Goal: Task Accomplishment & Management: Manage account settings

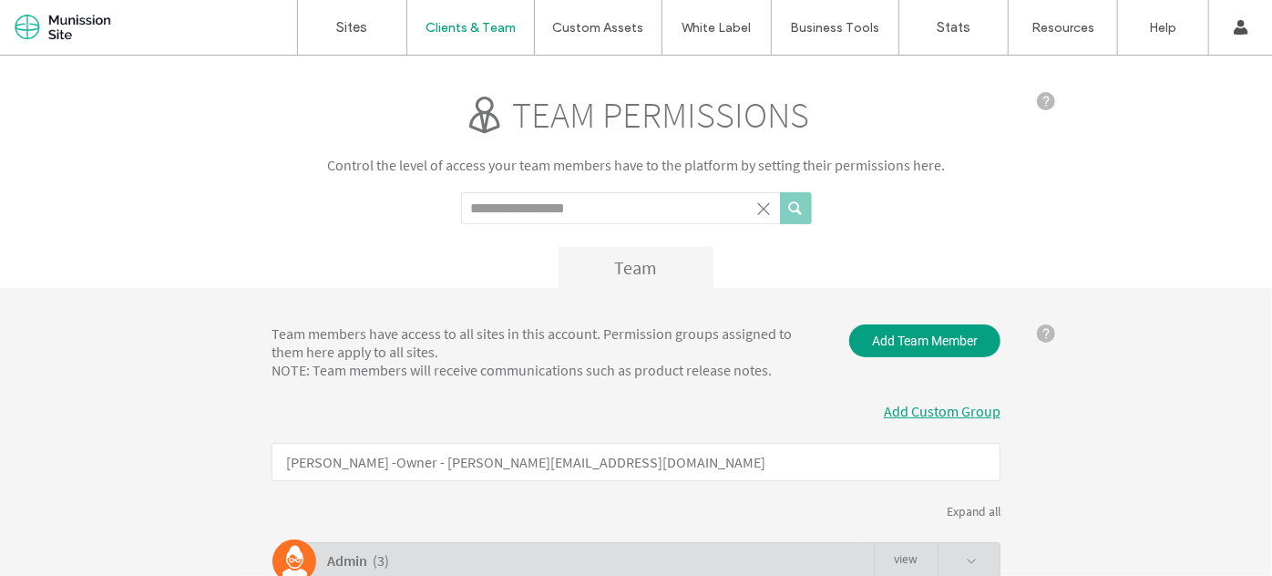
click at [598, 417] on div "Add Custom Group" at bounding box center [635, 410] width 729 height 18
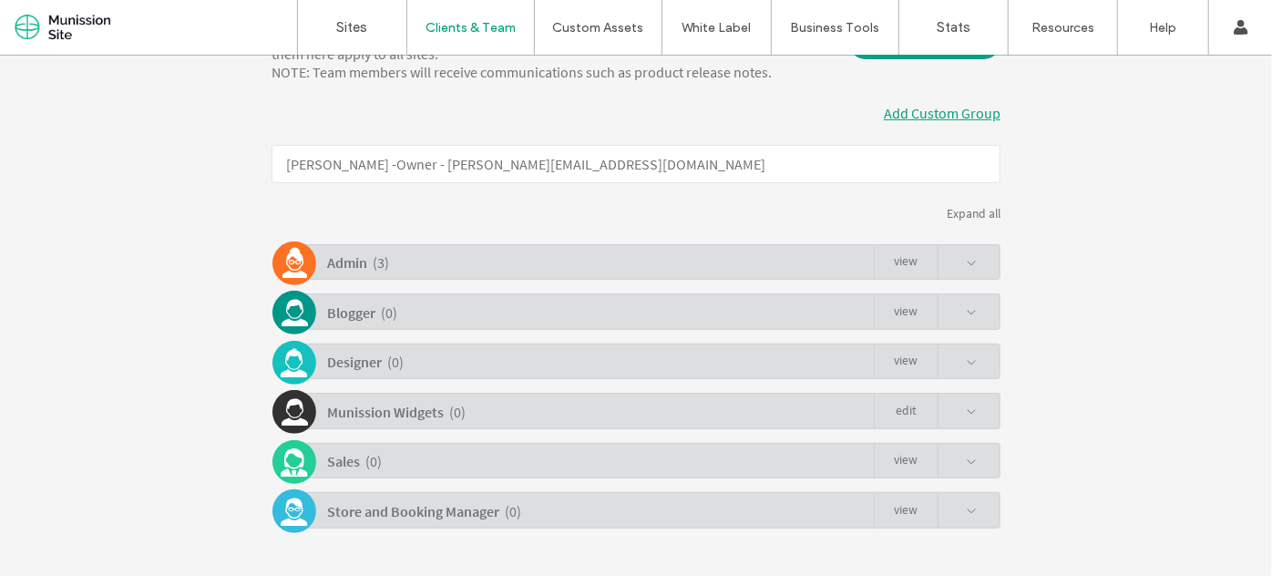
scroll to position [338, 0]
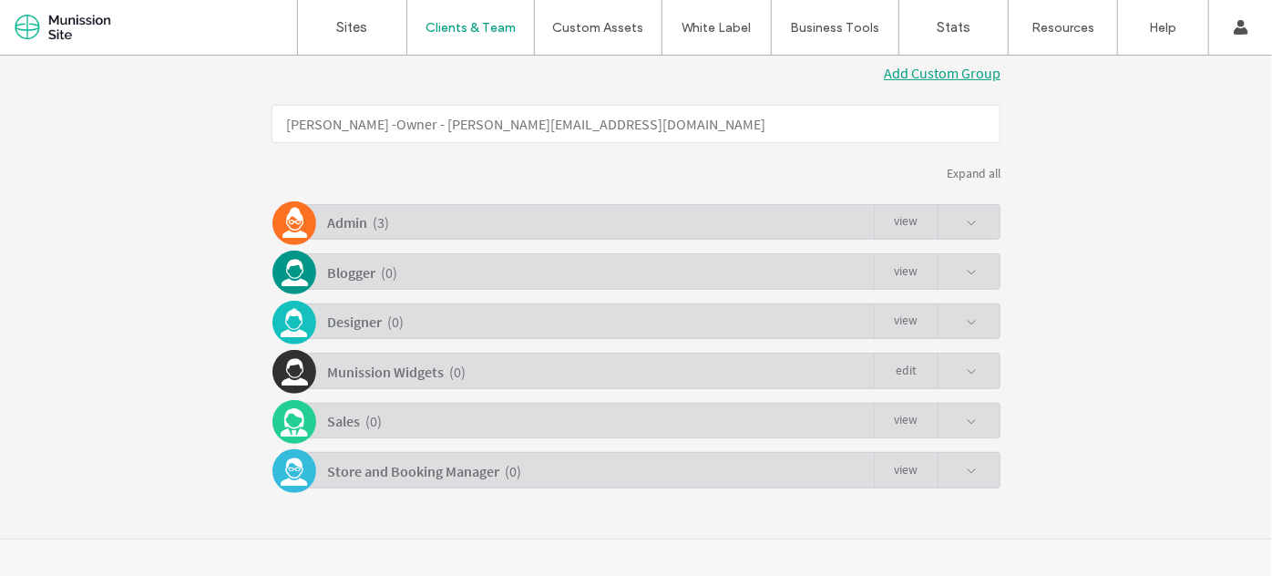
click at [957, 220] on span at bounding box center [956, 221] width 39 height 35
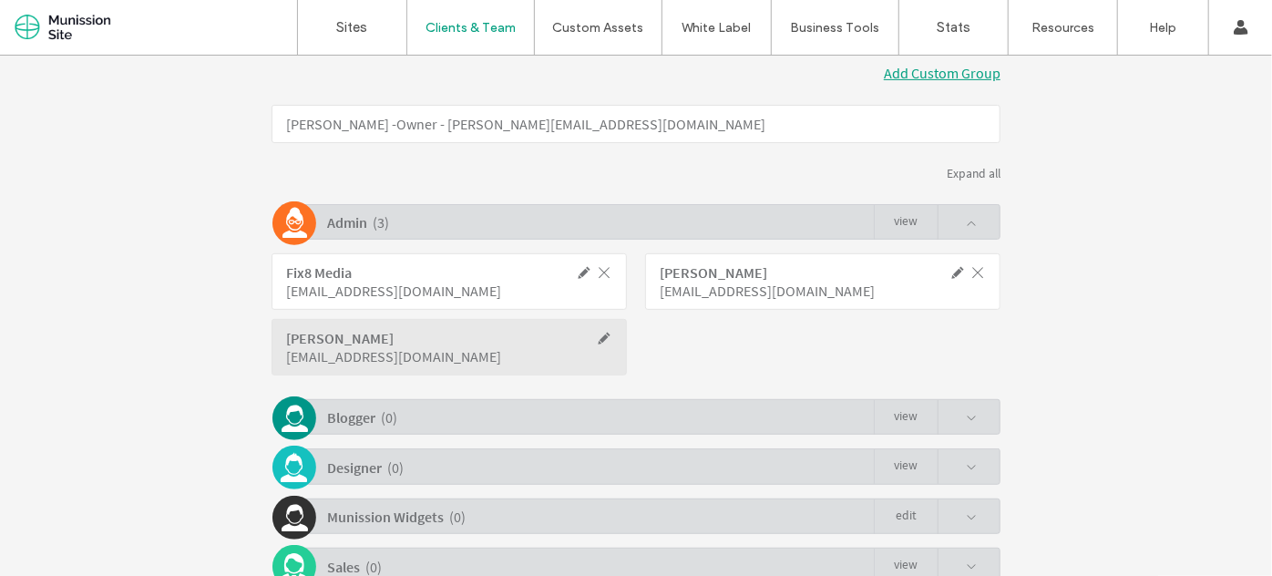
click at [576, 278] on span at bounding box center [584, 271] width 16 height 16
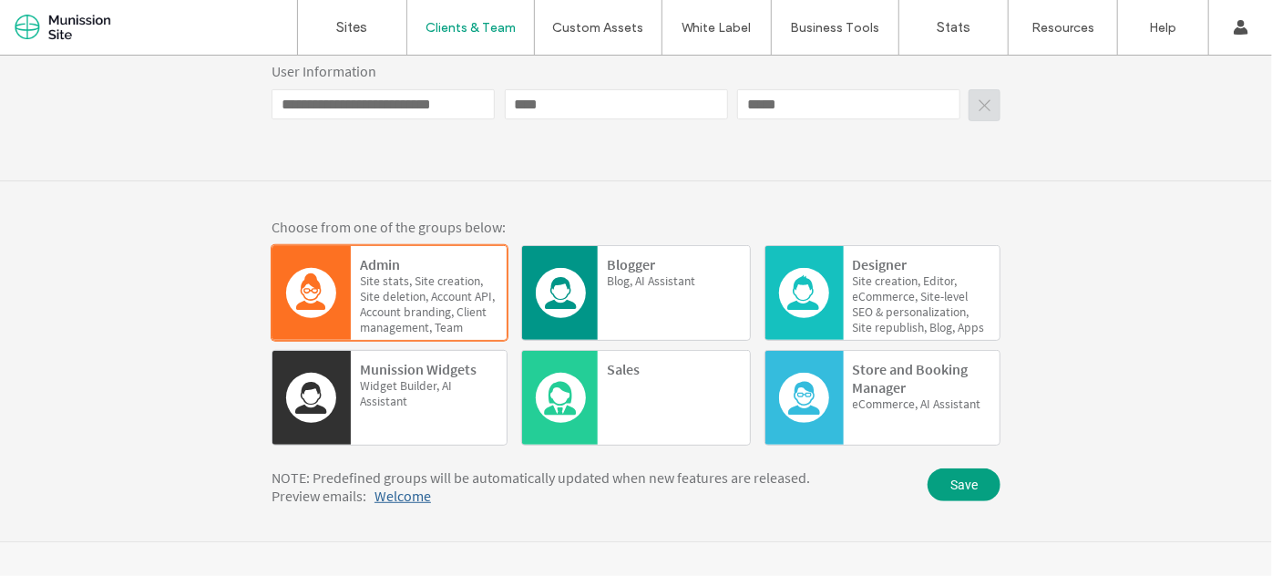
click at [1088, 281] on div "Choose from one of the groups below: Admin Site stats, Site creation, Site dele…" at bounding box center [636, 360] width 1272 height 360
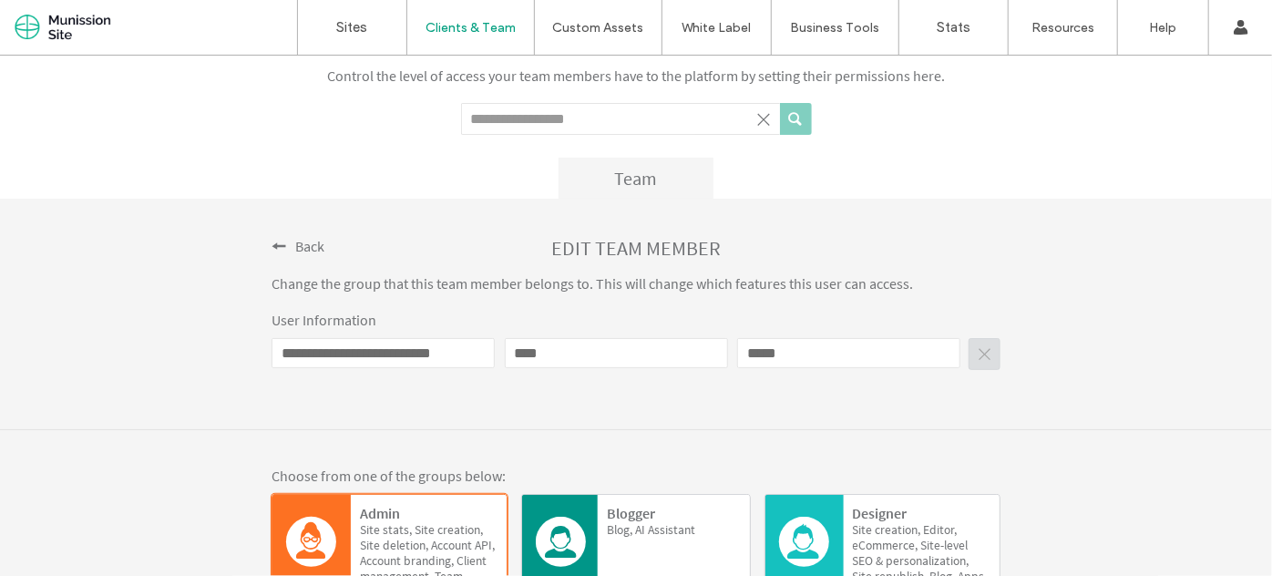
scroll to position [0, 0]
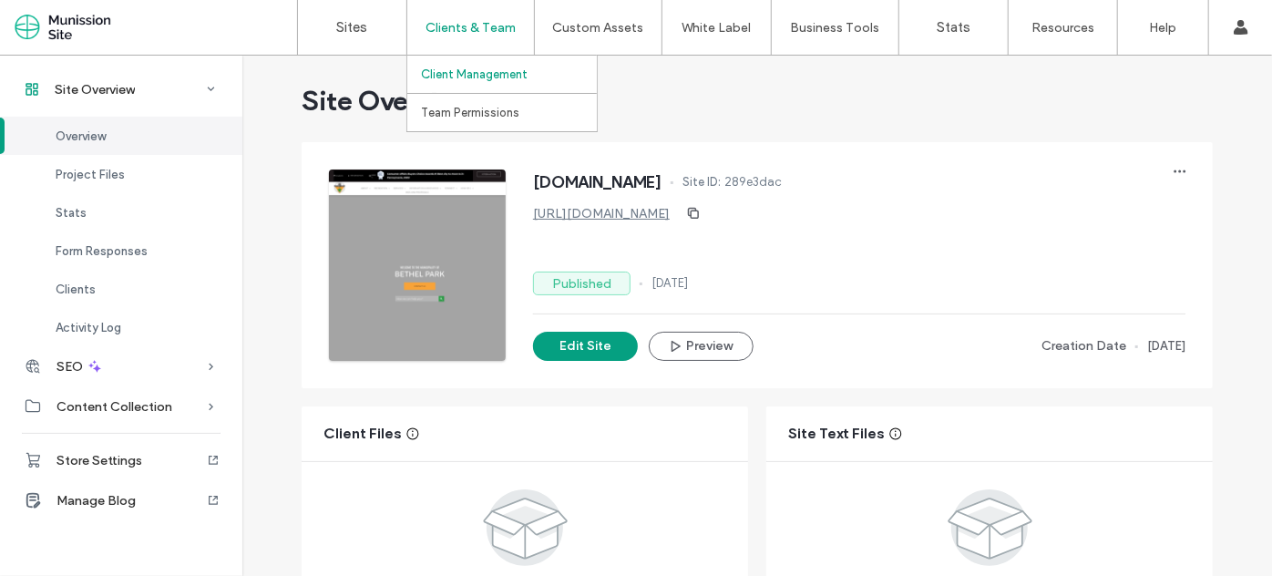
click at [487, 67] on label "Client Management" at bounding box center [474, 74] width 107 height 14
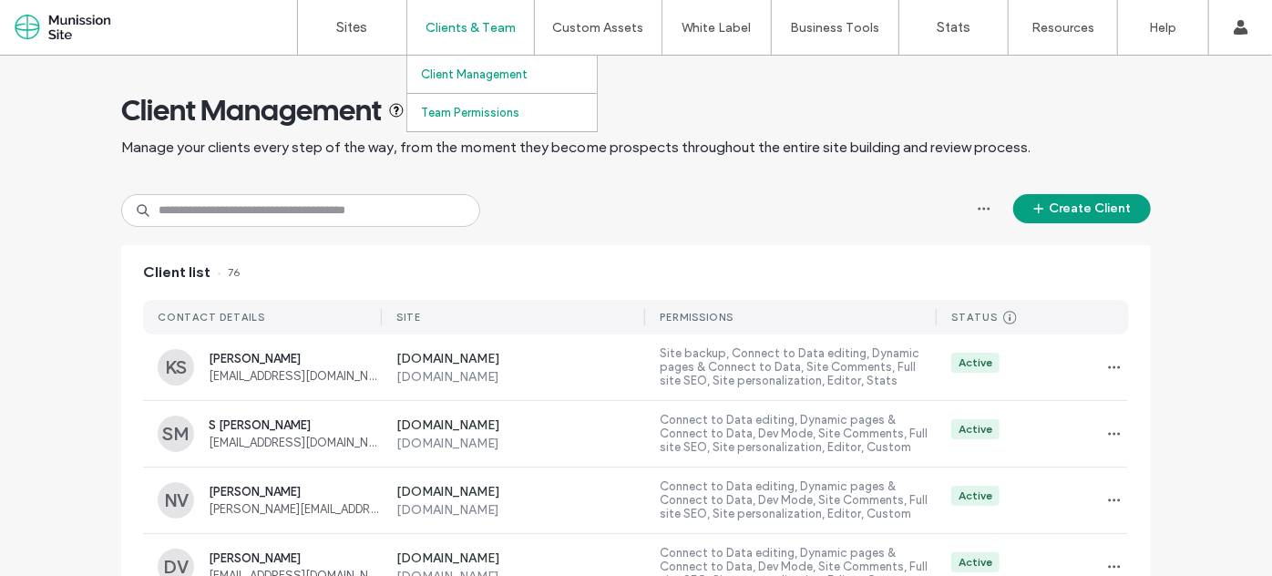
click at [504, 112] on label "Team Permissions" at bounding box center [470, 113] width 98 height 14
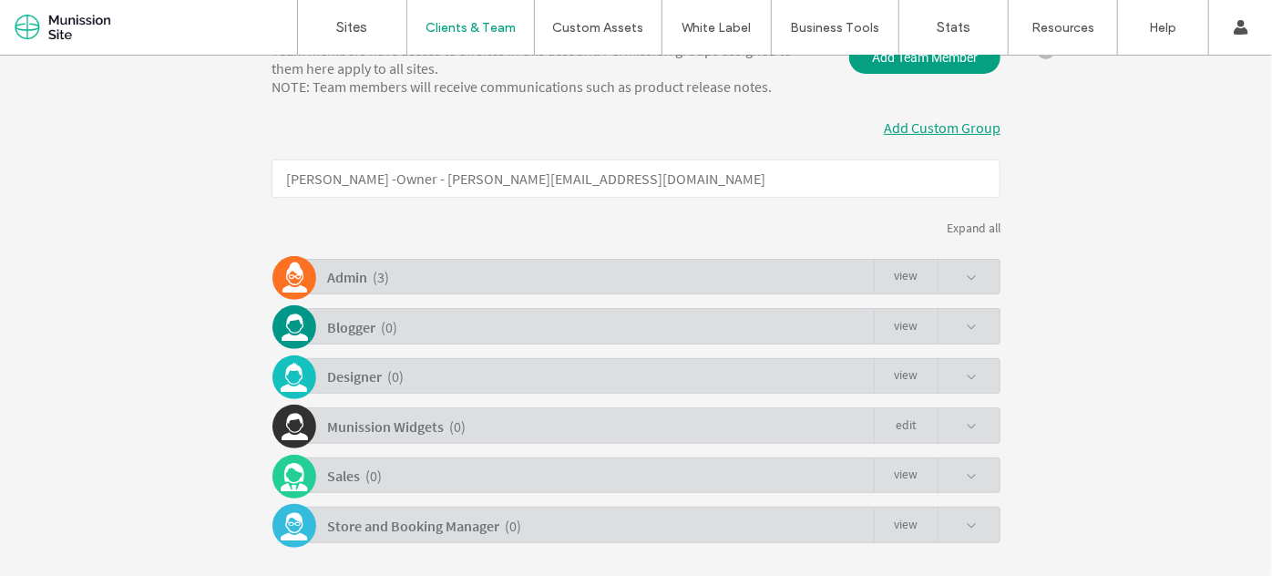
scroll to position [326, 0]
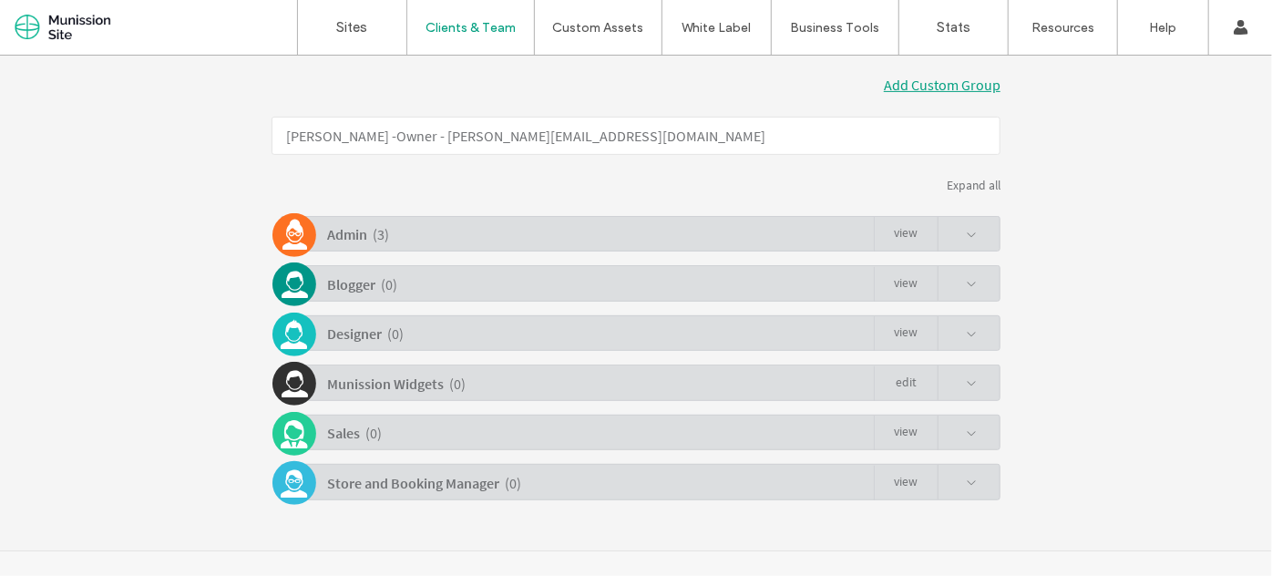
click at [963, 183] on div "Expand all" at bounding box center [635, 184] width 729 height 15
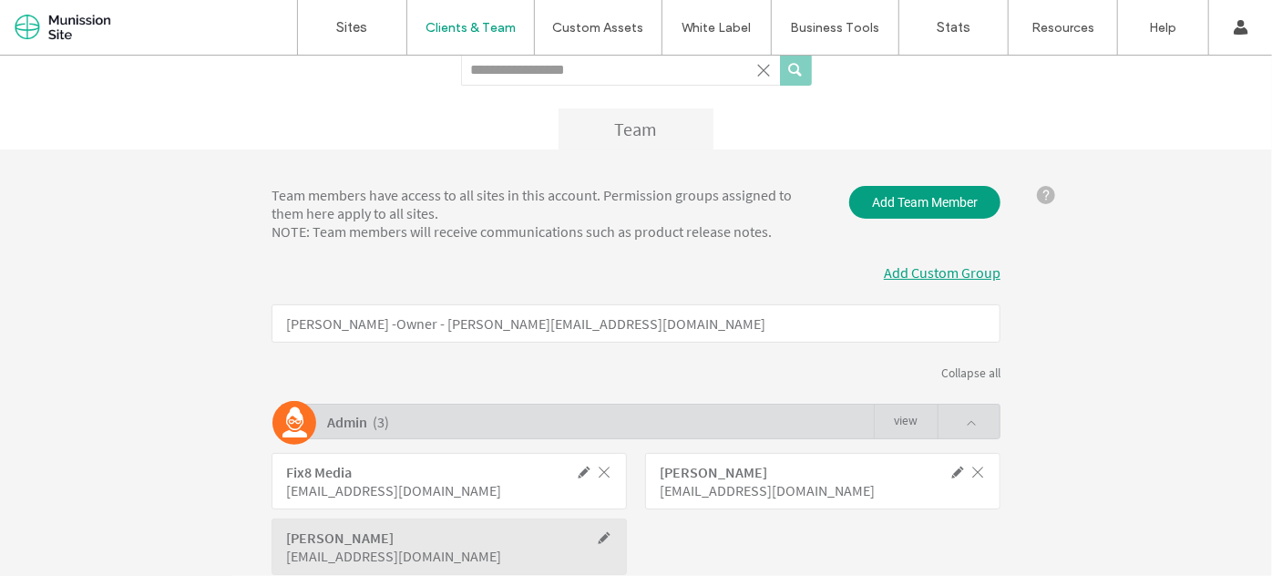
scroll to position [0, 0]
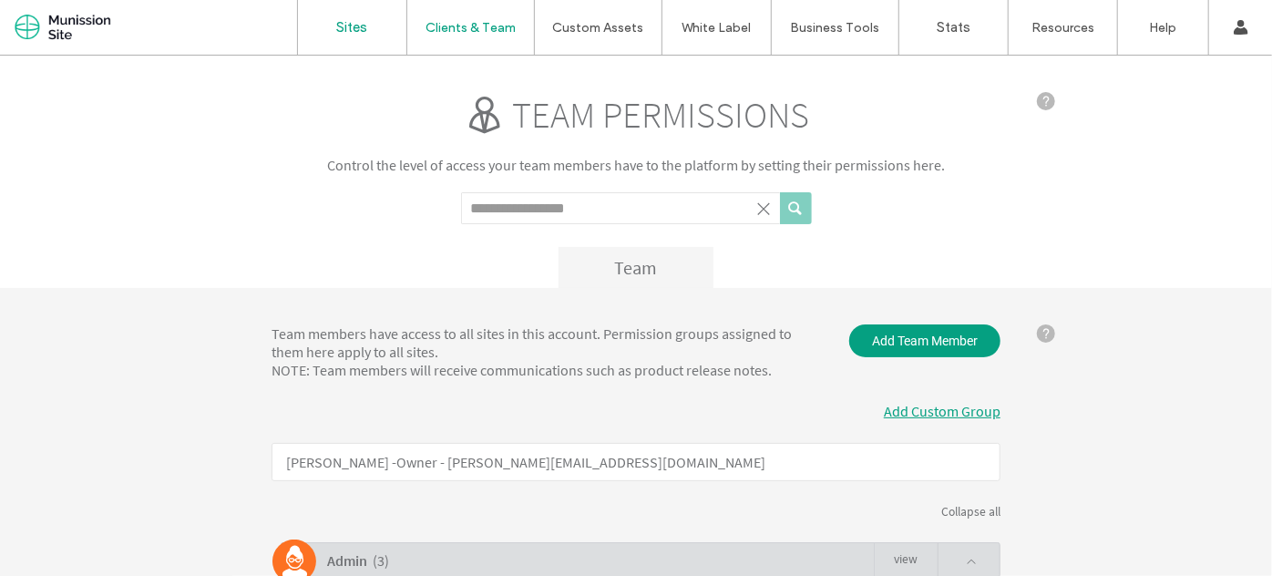
click at [343, 26] on label "Sites" at bounding box center [352, 27] width 31 height 16
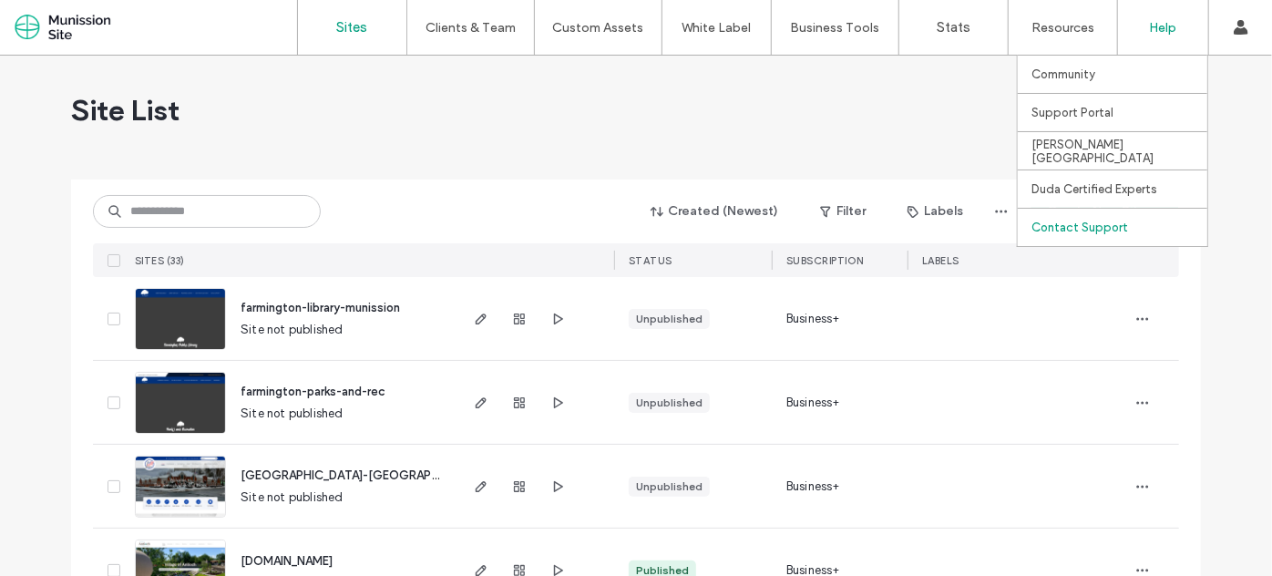
click at [1072, 230] on label "Contact Support" at bounding box center [1079, 227] width 97 height 14
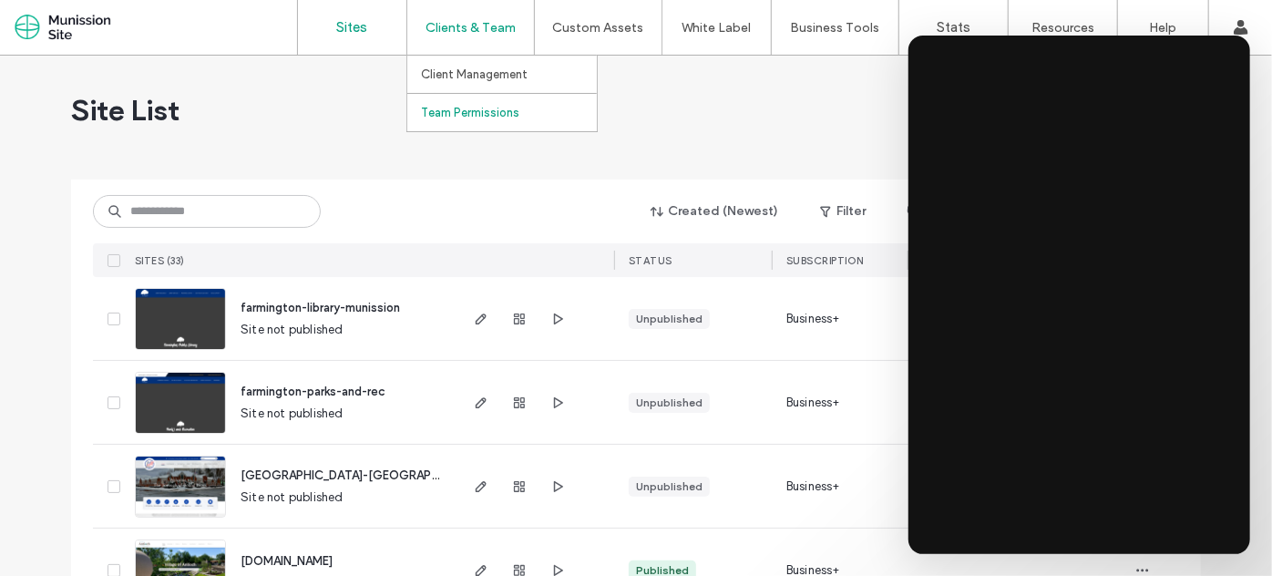
click at [485, 109] on label "Team Permissions" at bounding box center [470, 113] width 98 height 14
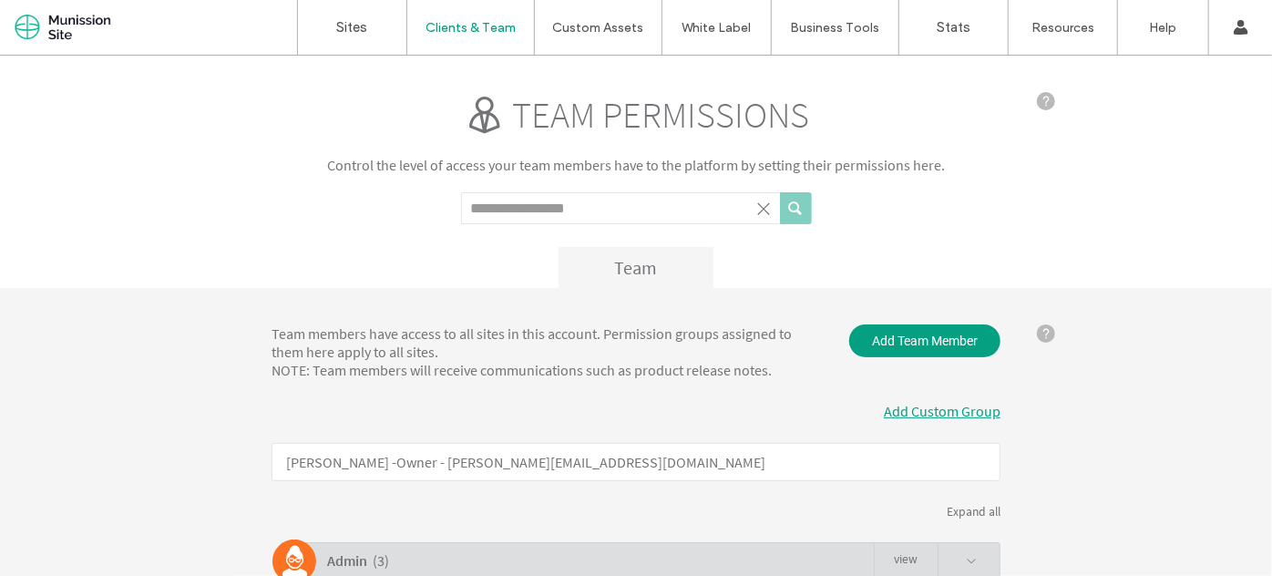
click at [619, 210] on input "Search term" at bounding box center [620, 207] width 319 height 32
click at [1131, 77] on label "Account" at bounding box center [1119, 74] width 47 height 14
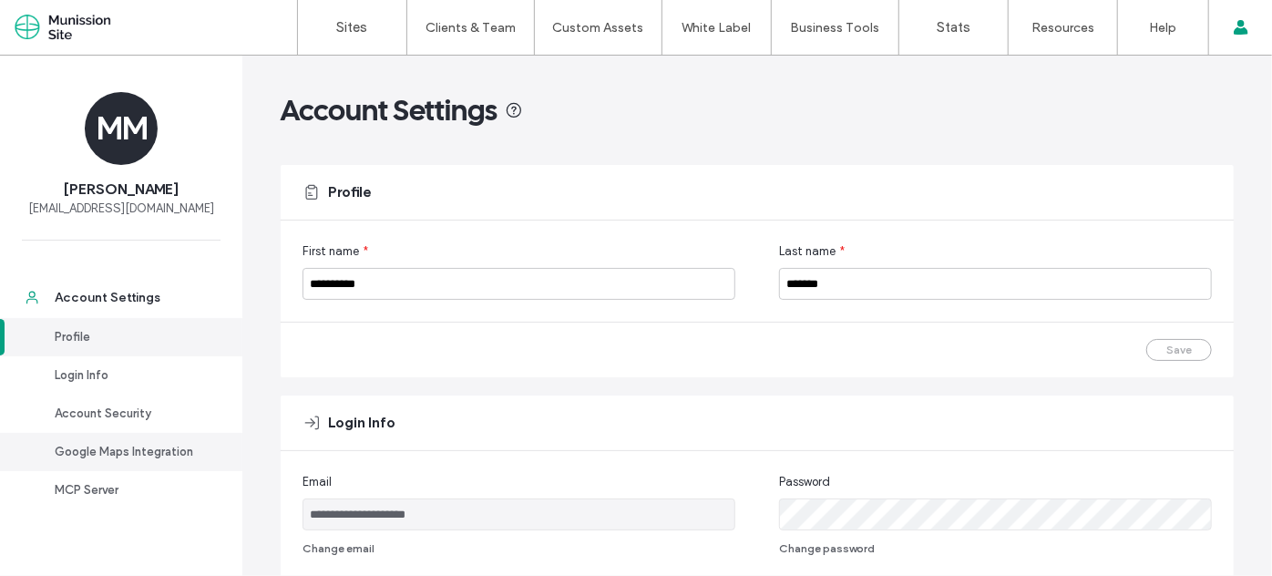
click at [120, 454] on div "Google Maps Integration" at bounding box center [129, 452] width 149 height 18
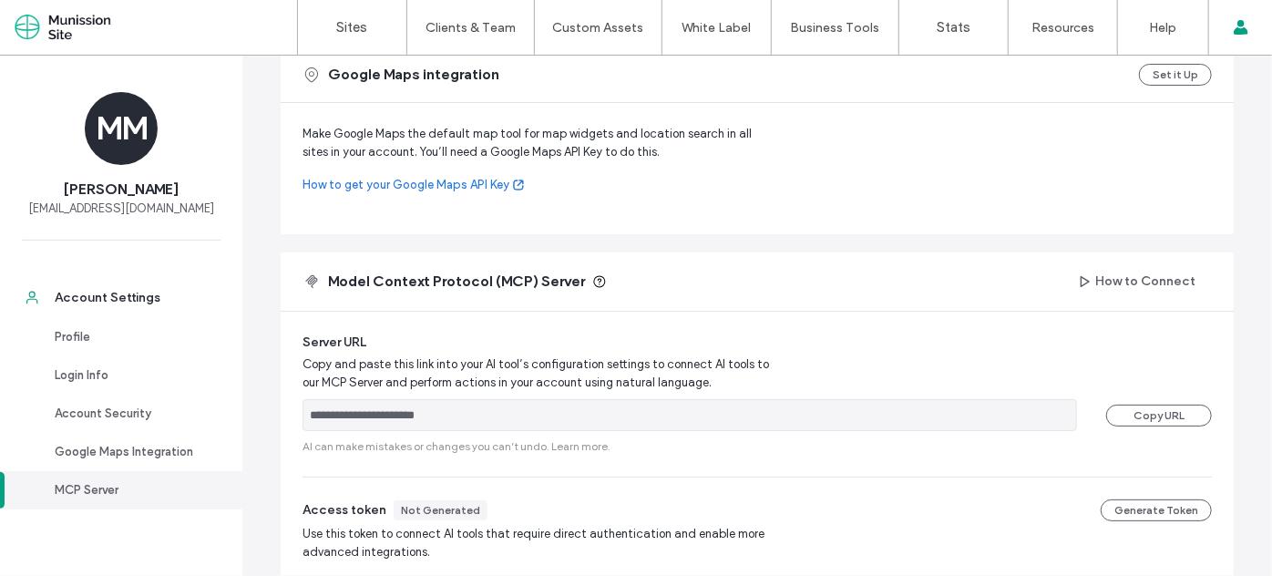
scroll to position [821, 0]
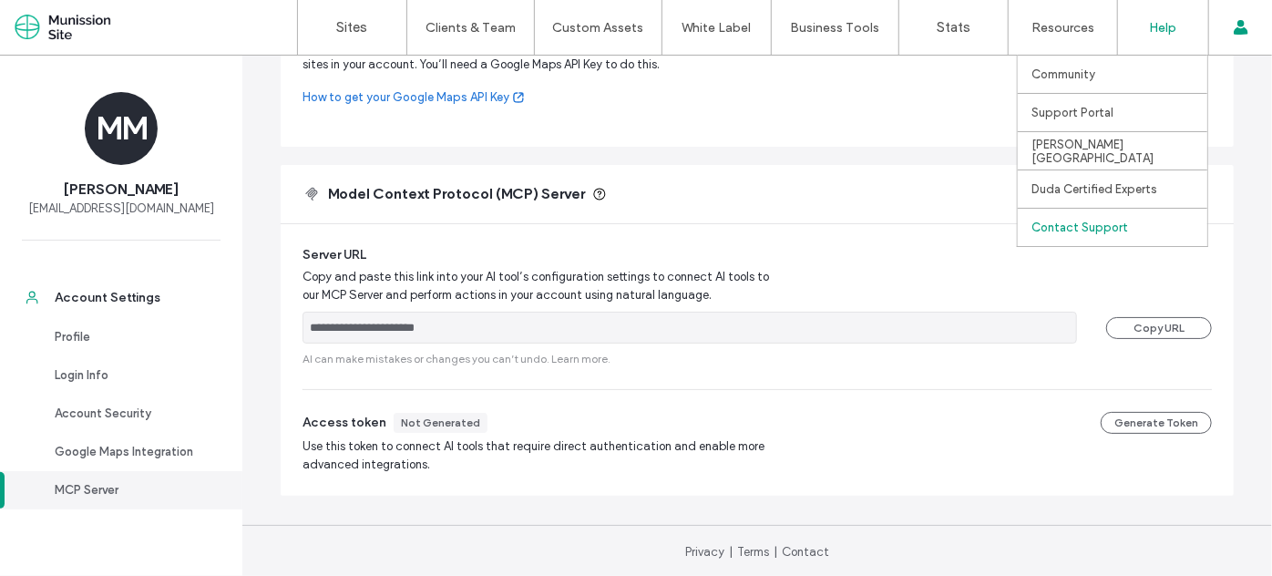
click at [1089, 220] on label "Contact Support" at bounding box center [1079, 227] width 97 height 14
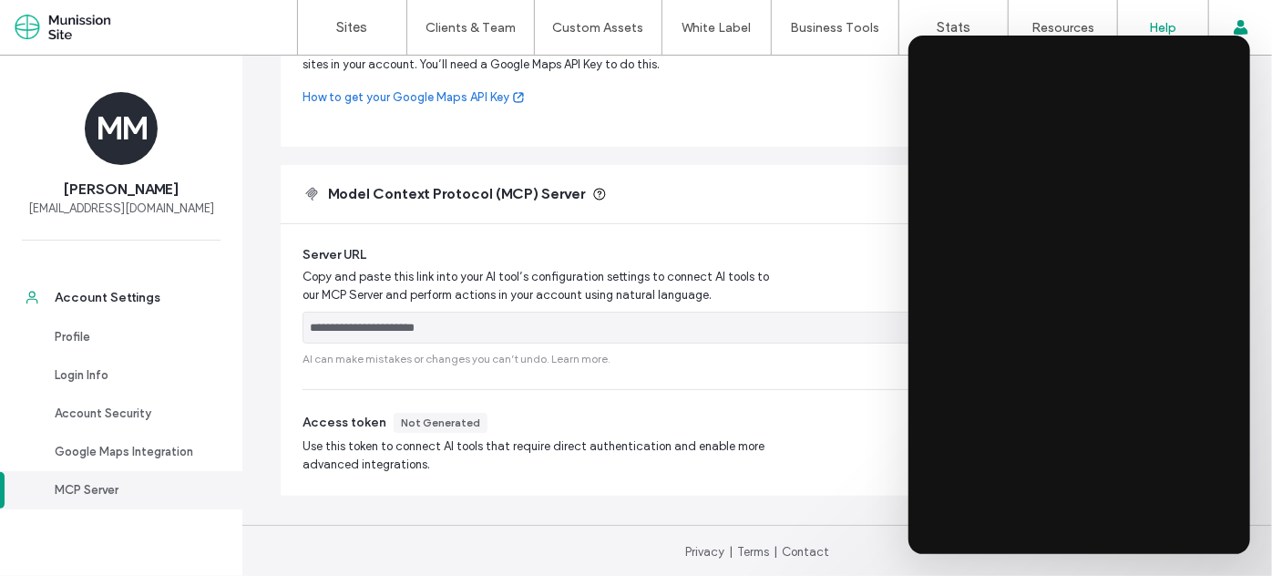
click at [1157, 20] on label "Help" at bounding box center [1163, 27] width 27 height 15
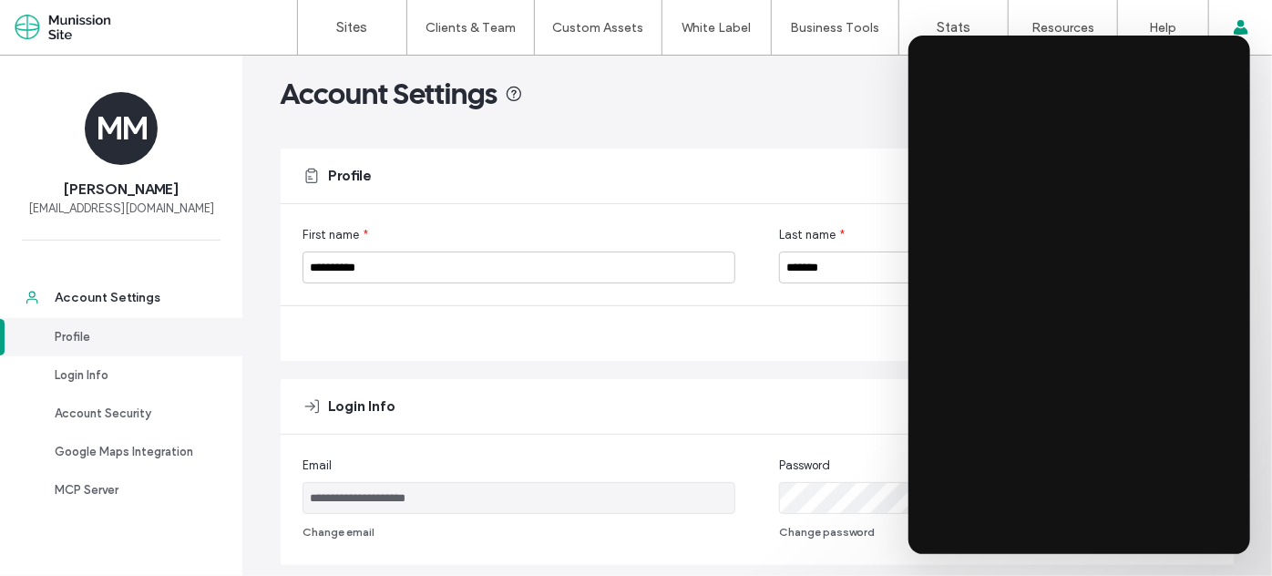
scroll to position [0, 0]
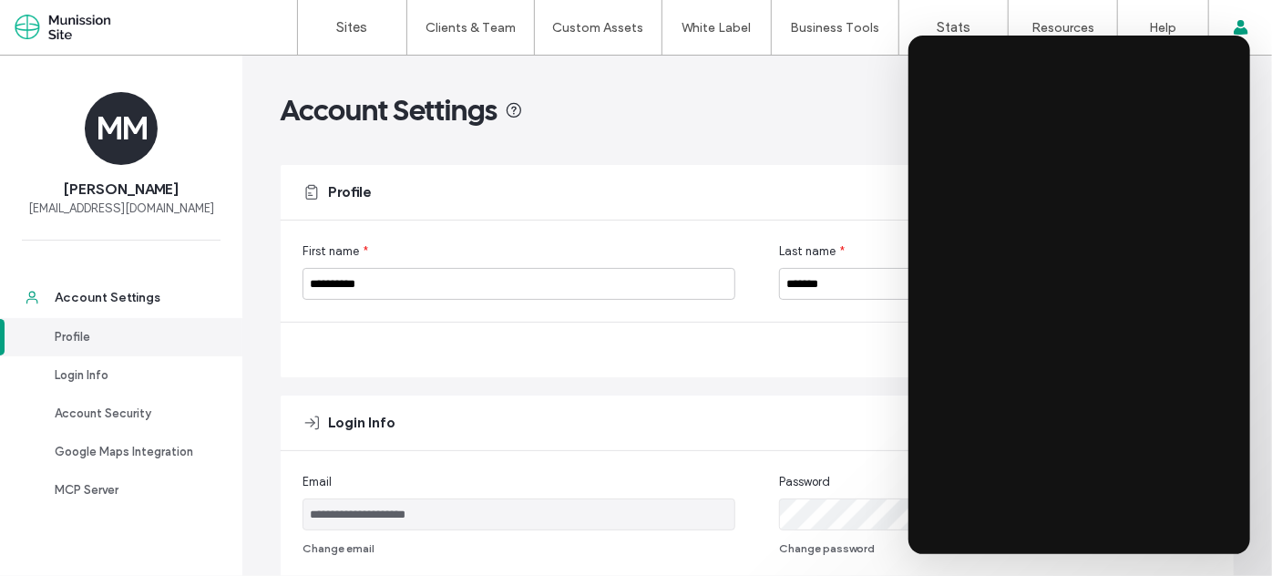
click at [543, 337] on div "Save" at bounding box center [757, 349] width 953 height 55
click at [461, 113] on label "Team Permissions" at bounding box center [470, 113] width 98 height 14
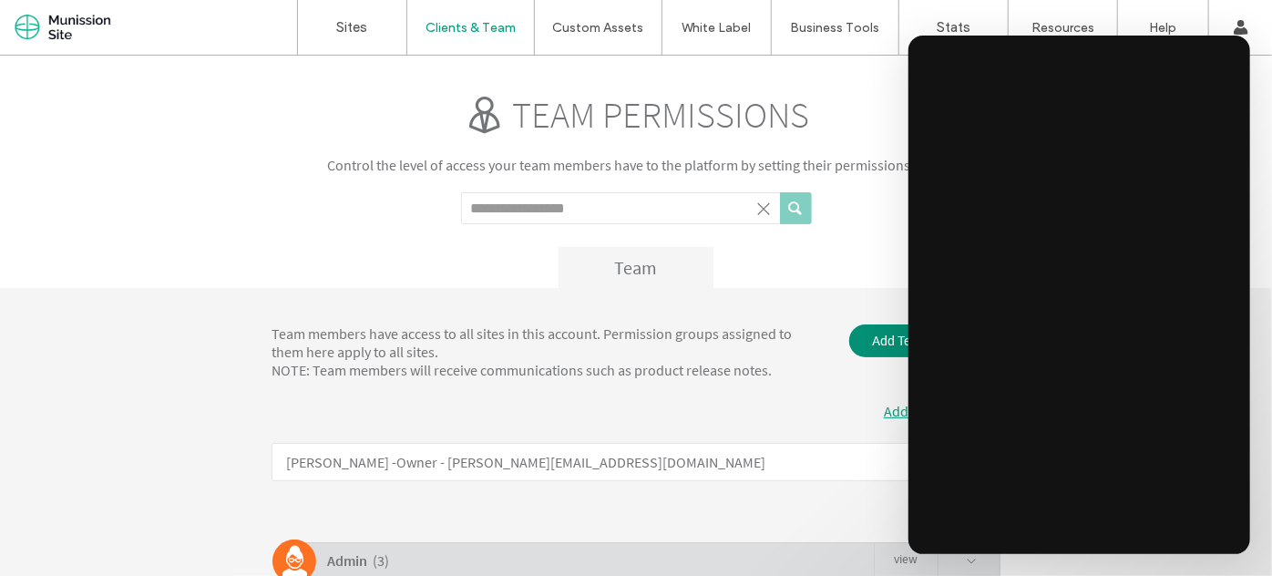
click at [861, 348] on span "Add Team Member" at bounding box center [924, 339] width 151 height 33
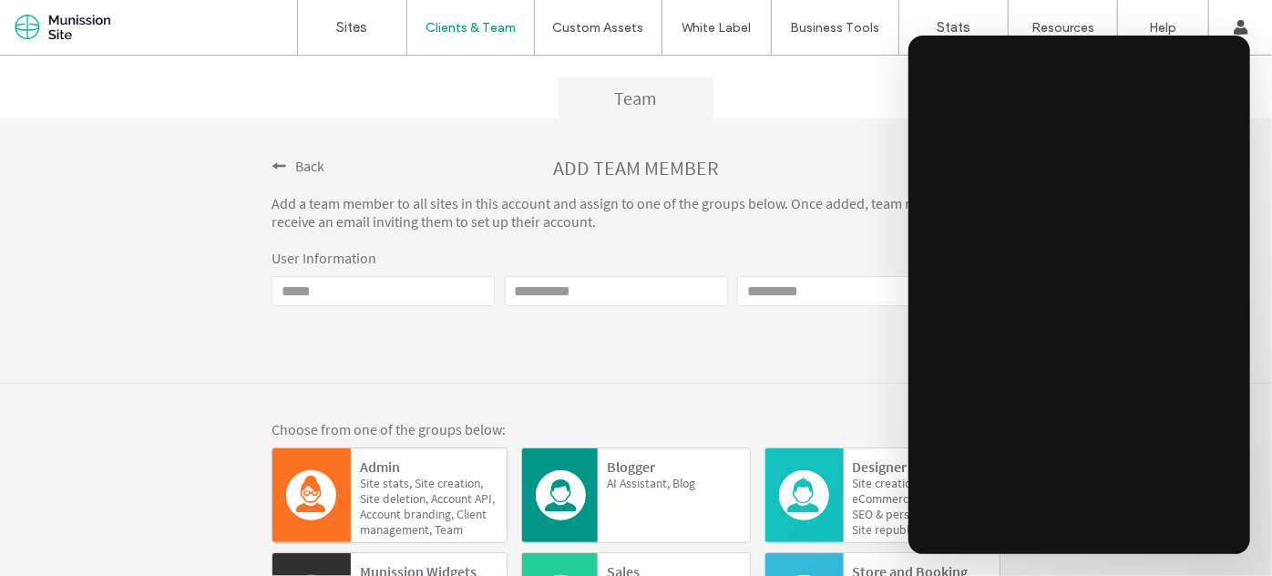
scroll to position [139, 0]
